Goal: Navigation & Orientation: Find specific page/section

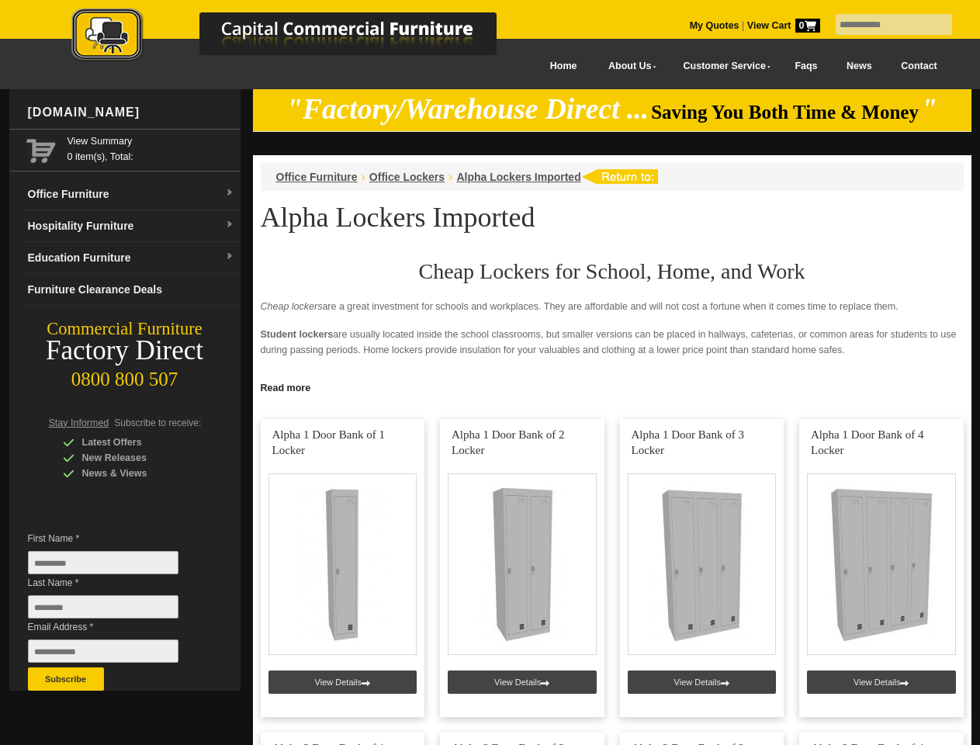
click at [883, 25] on input "text" at bounding box center [893, 24] width 116 height 21
click at [115, 610] on input "Last Name *" at bounding box center [103, 606] width 150 height 23
click at [66, 679] on button "Subscribe" at bounding box center [66, 678] width 76 height 23
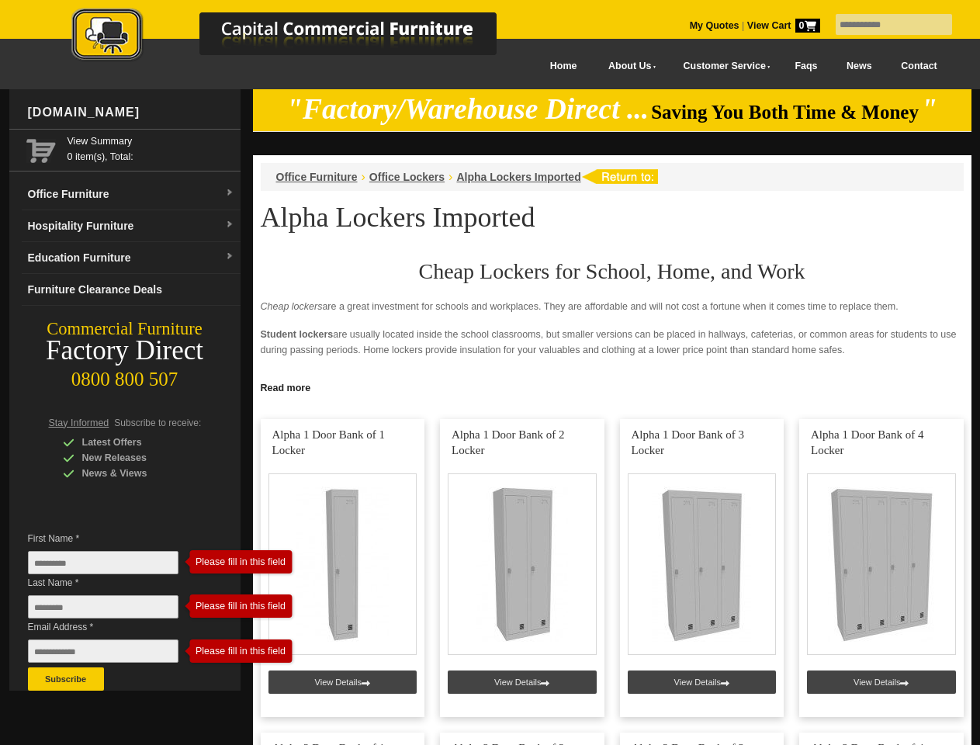
click at [612, 386] on link "Read more" at bounding box center [612, 385] width 718 height 19
